Goal: Check status: Check status

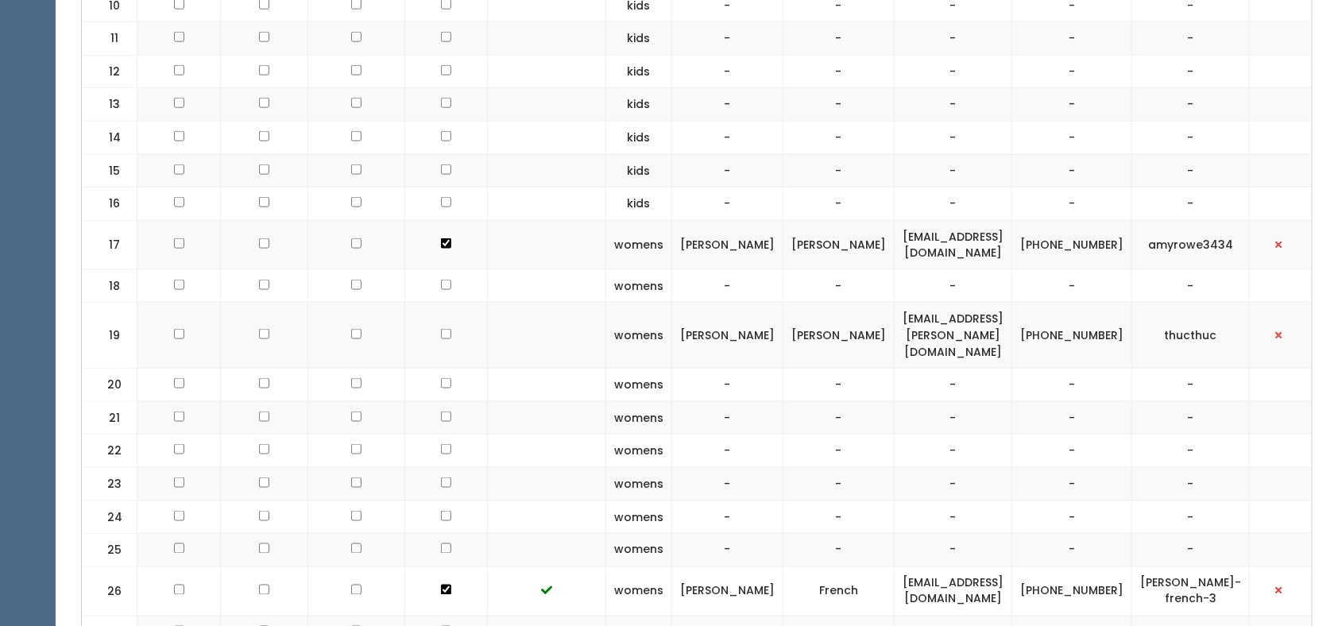
scroll to position [834, 0]
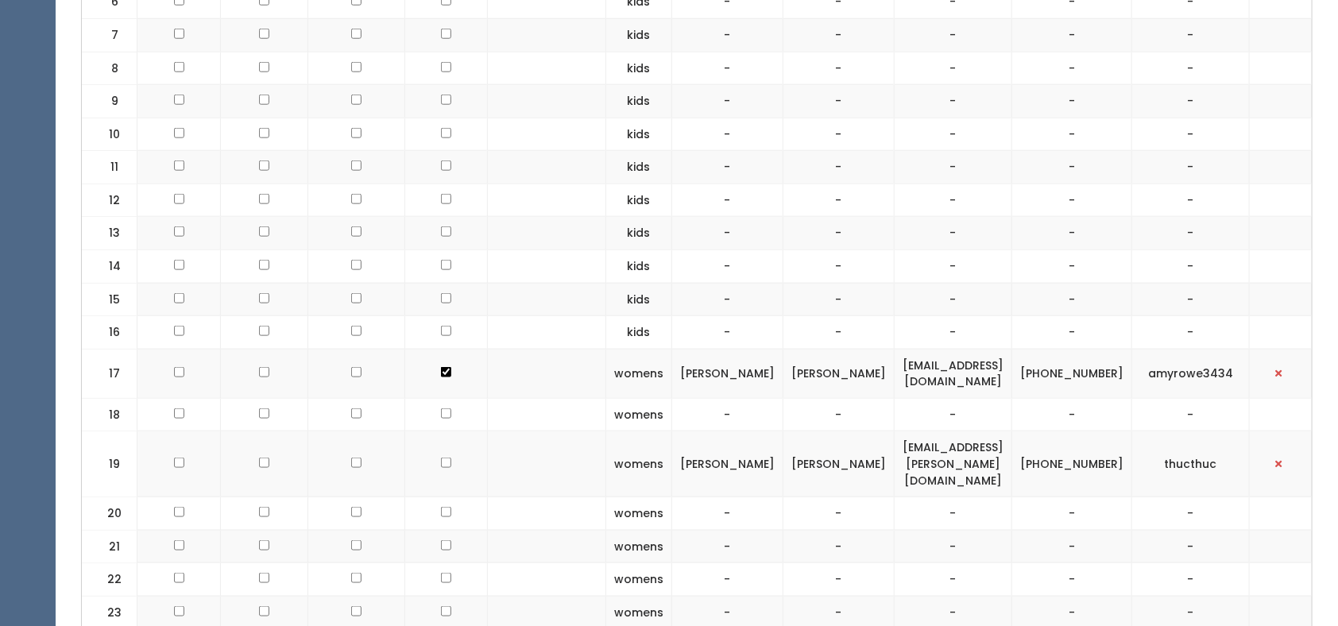
click at [908, 358] on td "[EMAIL_ADDRESS][DOMAIN_NAME]" at bounding box center [954, 373] width 118 height 49
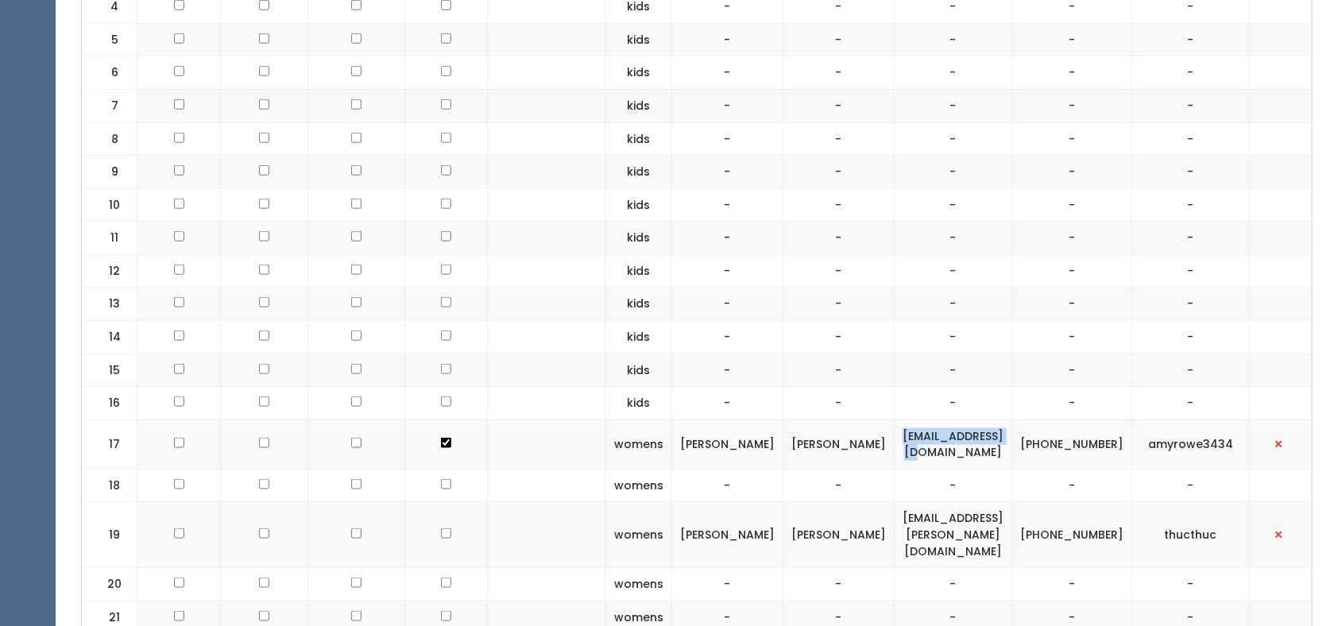
scroll to position [0, 0]
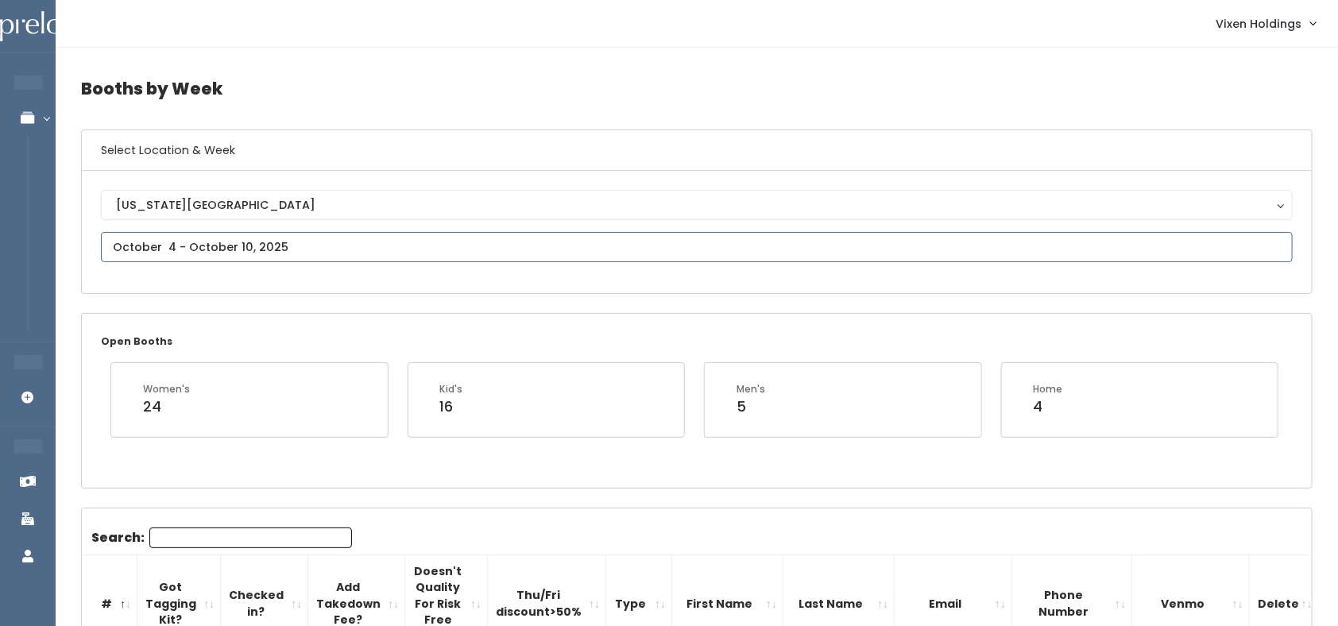
click at [311, 242] on input "text" at bounding box center [697, 247] width 1192 height 30
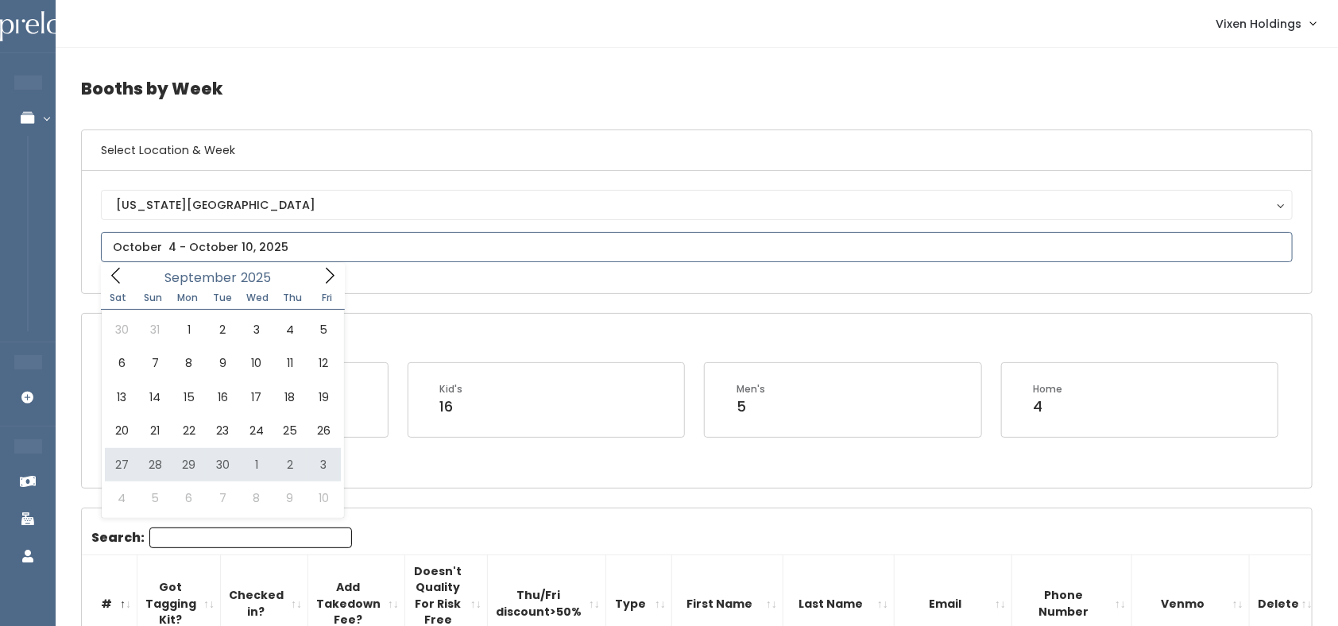
type input "[DATE] to [DATE]"
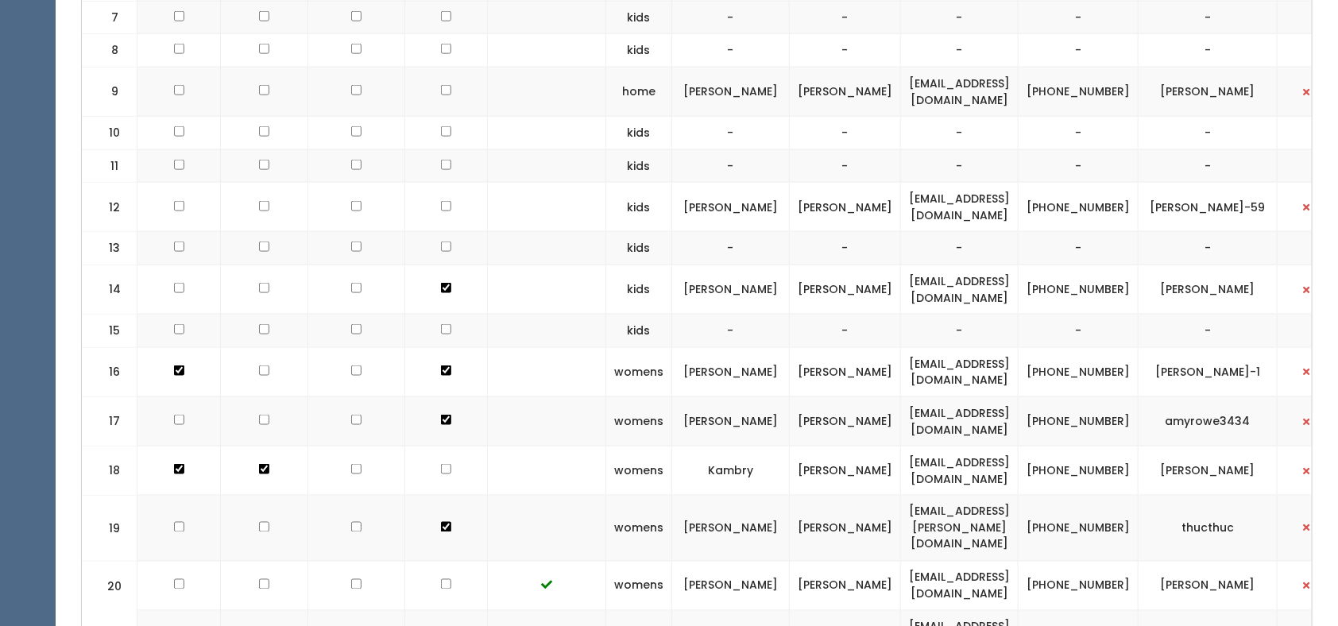
scroll to position [1085, 0]
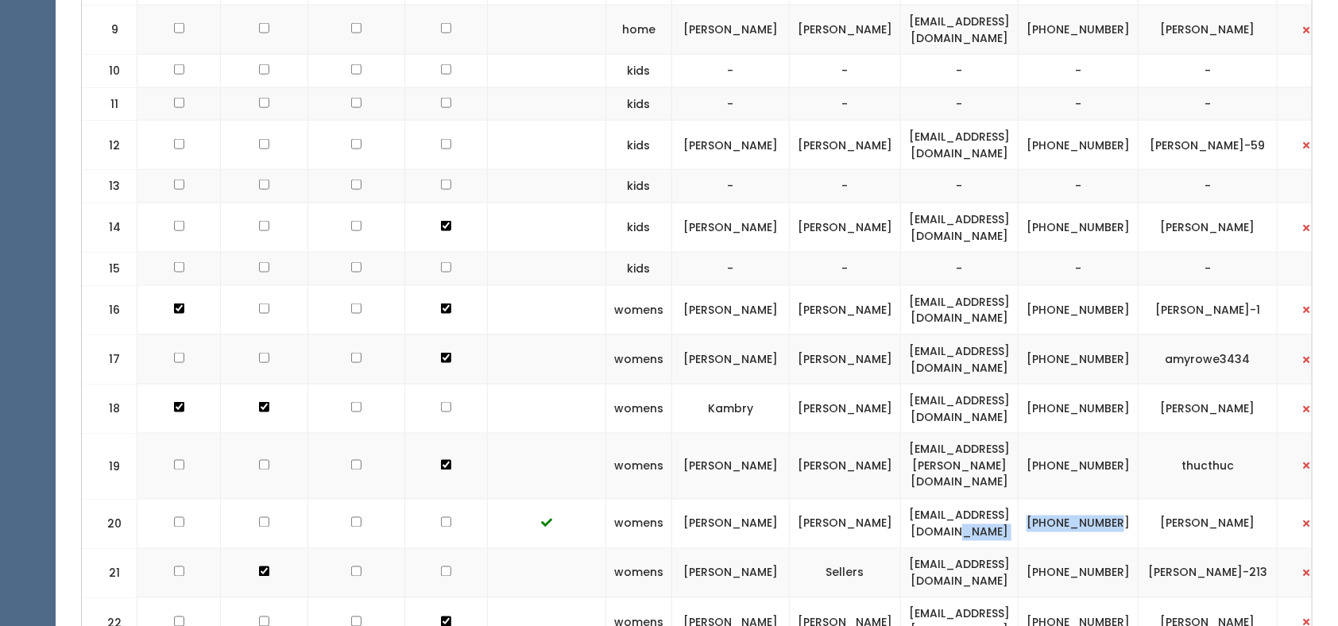
drag, startPoint x: 1142, startPoint y: 509, endPoint x: 1090, endPoint y: 494, distance: 54.4
click at [1090, 500] on tr "20 womens [PERSON_NAME] [EMAIL_ADDRESS][DOMAIN_NAME] [PHONE_NUMBER] [PERSON_NAM…" at bounding box center [714, 524] width 1265 height 49
drag, startPoint x: 1147, startPoint y: 508, endPoint x: 1100, endPoint y: 484, distance: 52.6
click at [1100, 500] on td "(405) 514-7883" at bounding box center [1079, 524] width 120 height 49
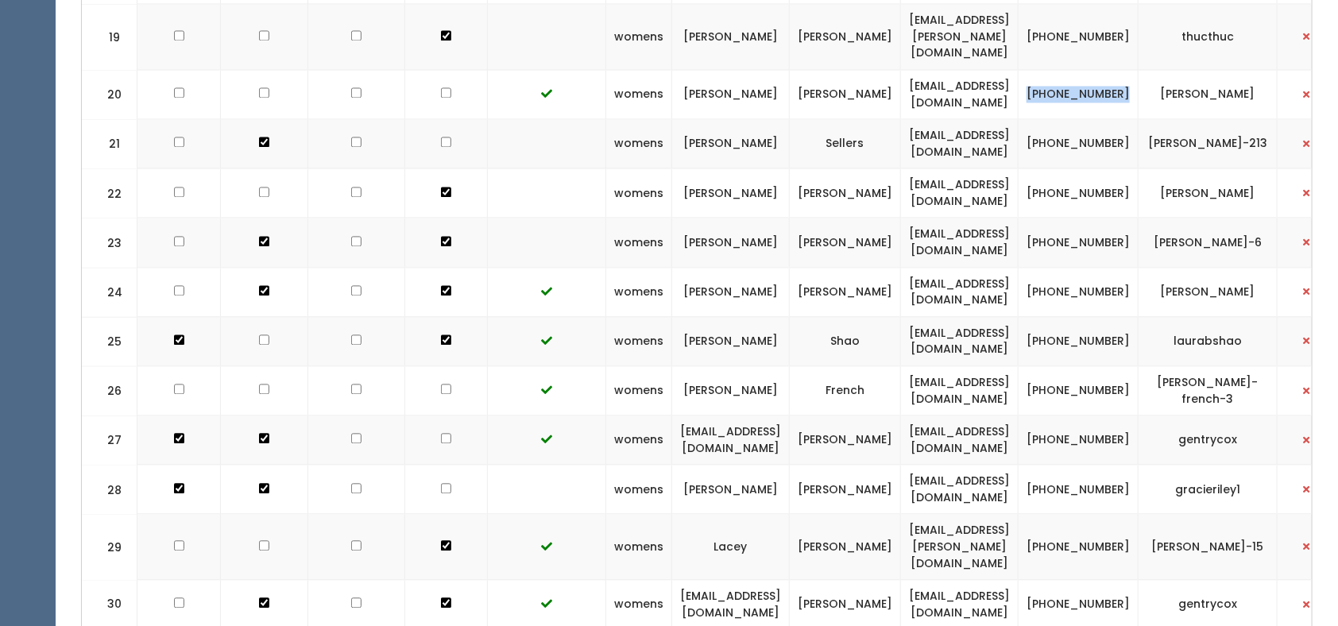
scroll to position [1513, 0]
drag, startPoint x: 1148, startPoint y: 185, endPoint x: 1103, endPoint y: 160, distance: 51.3
click at [1103, 170] on td "(405) 620-6931" at bounding box center [1079, 194] width 120 height 49
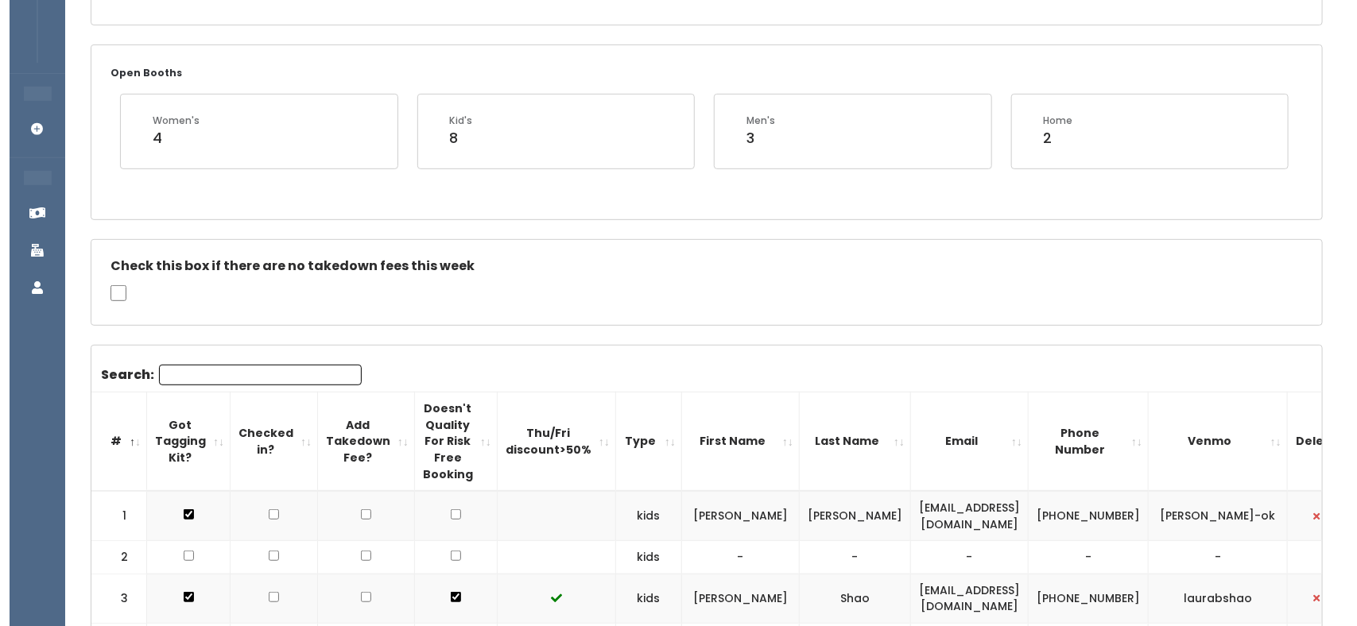
scroll to position [795, 0]
